Goal: Find specific page/section: Find specific page/section

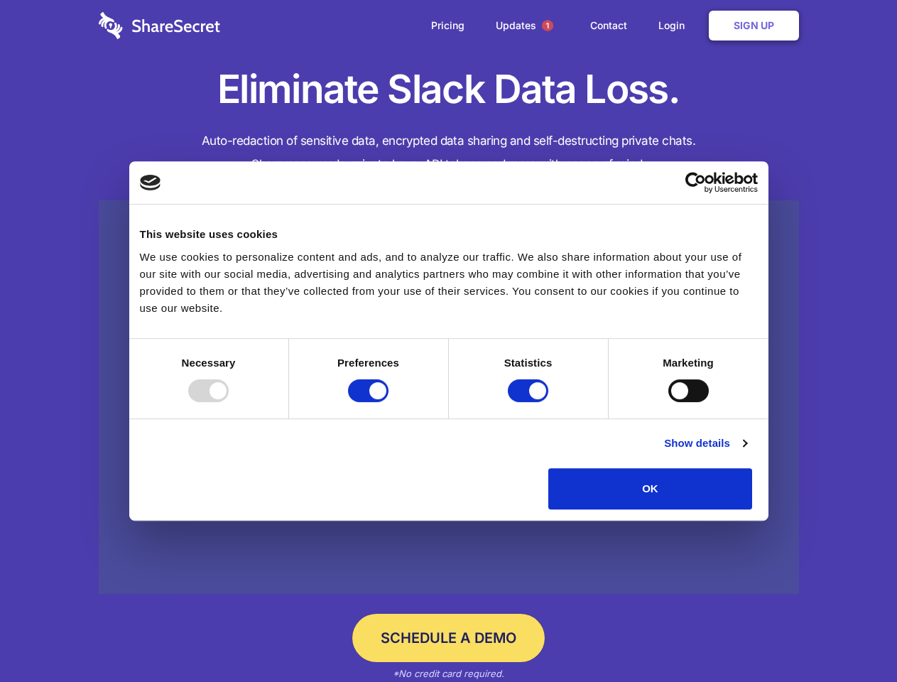
click at [229, 402] on div at bounding box center [208, 390] width 40 height 23
click at [388, 402] on input "Preferences" at bounding box center [368, 390] width 40 height 23
checkbox input "false"
click at [530, 402] on input "Statistics" at bounding box center [528, 390] width 40 height 23
checkbox input "false"
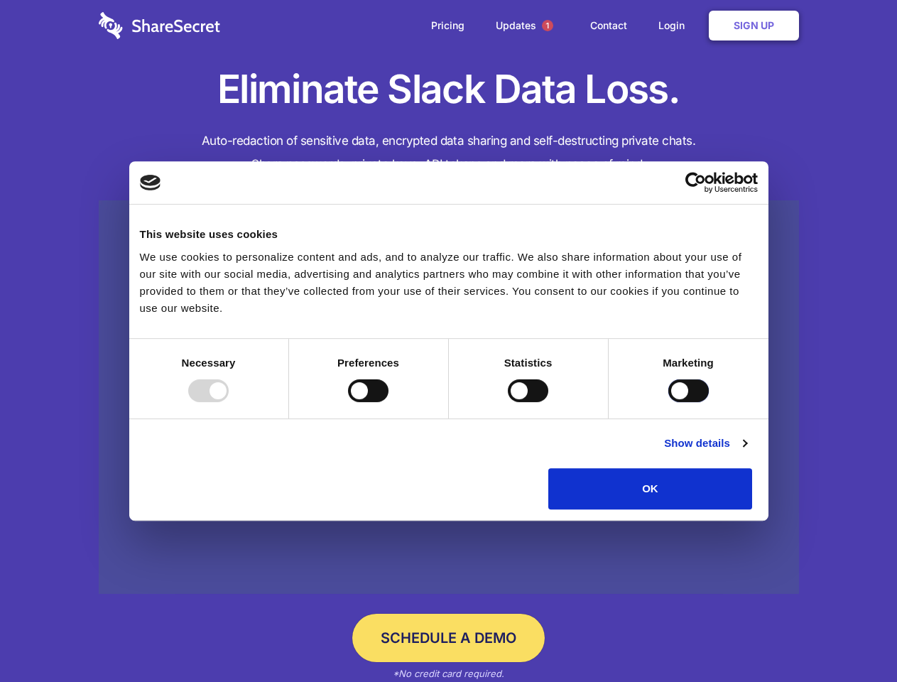
click at [668, 402] on input "Marketing" at bounding box center [688, 390] width 40 height 23
checkbox input "true"
click at [746, 452] on link "Show details" at bounding box center [705, 443] width 82 height 17
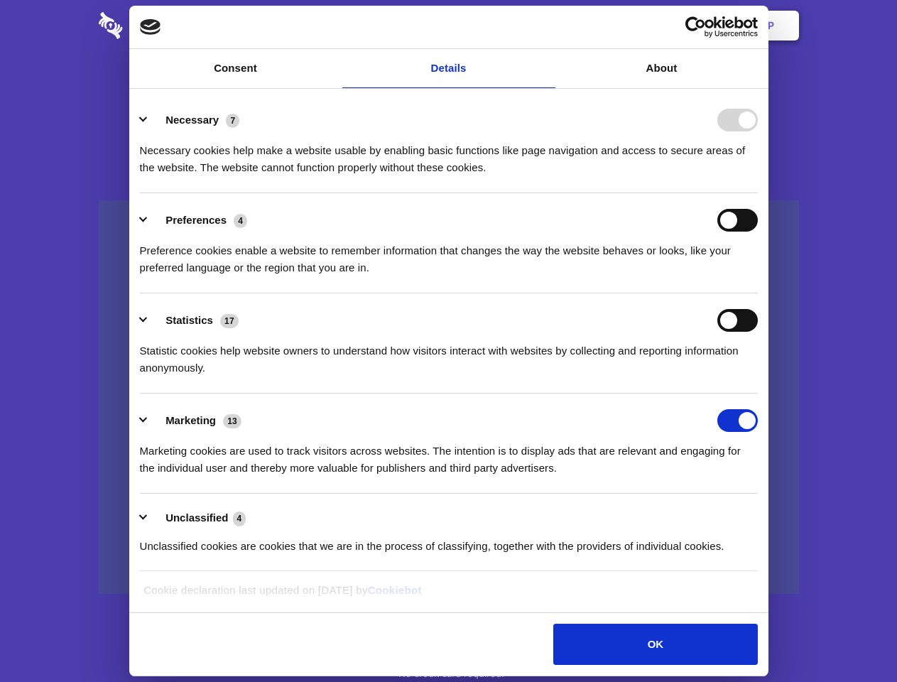
click at [785, 514] on body "Consent Details [#IABV2SETTINGS#] About This website uses cookies We use cookie…" at bounding box center [448, 341] width 897 height 682
click at [547, 26] on span "1" at bounding box center [547, 25] width 11 height 11
